Goal: Task Accomplishment & Management: Manage account settings

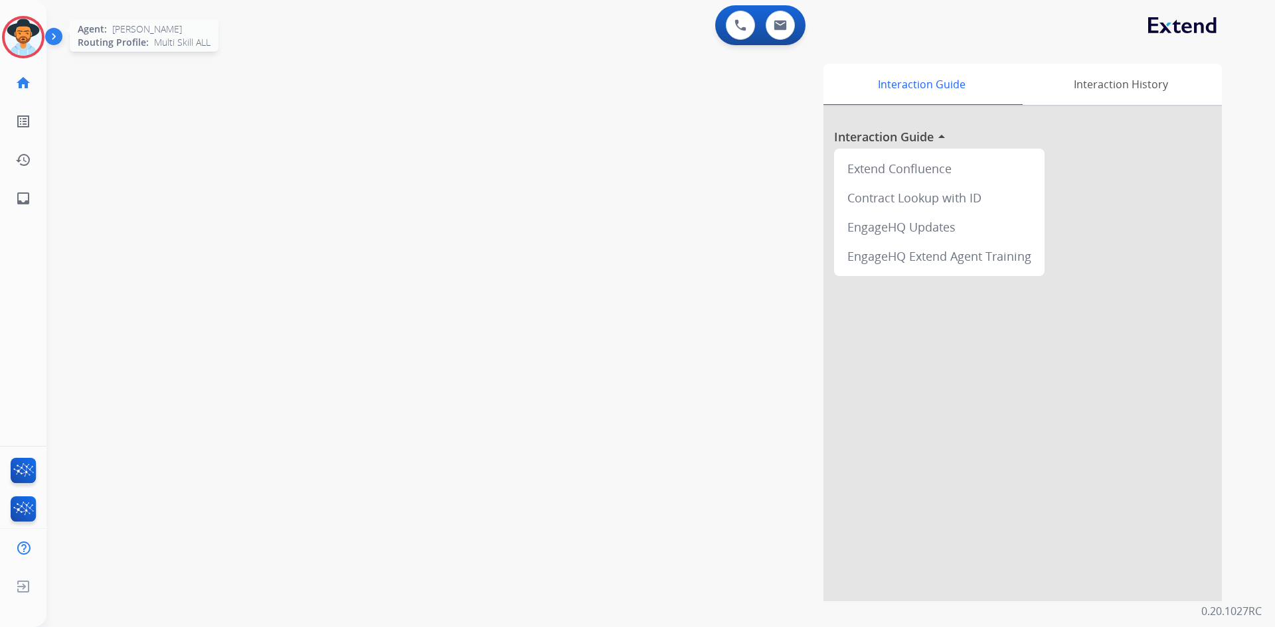
click at [35, 39] on img at bounding box center [23, 37] width 37 height 37
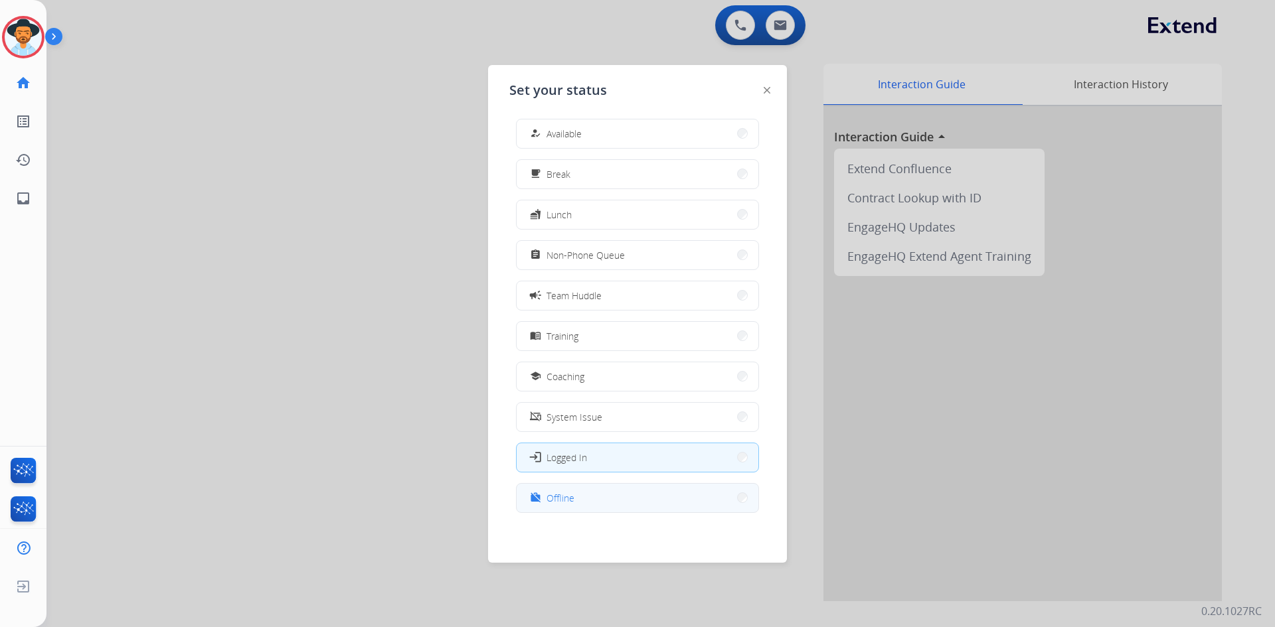
scroll to position [4, 0]
click at [604, 505] on button "work_off Offline" at bounding box center [638, 497] width 242 height 29
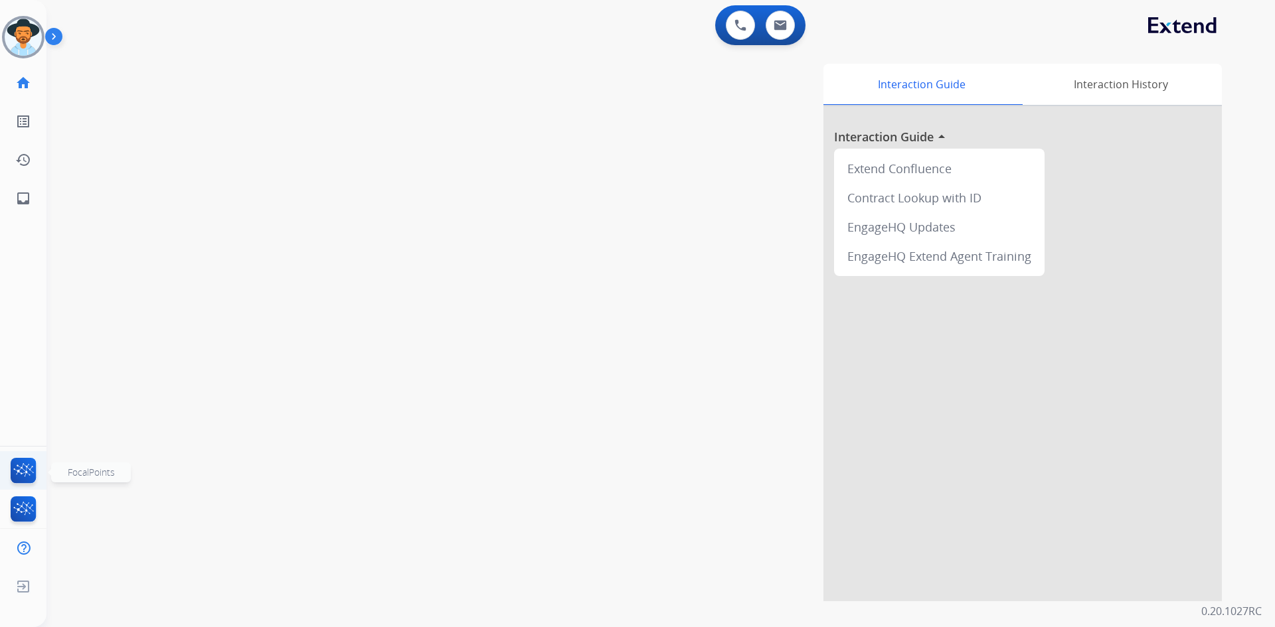
click at [17, 466] on img at bounding box center [23, 473] width 31 height 31
